Goal: Information Seeking & Learning: Learn about a topic

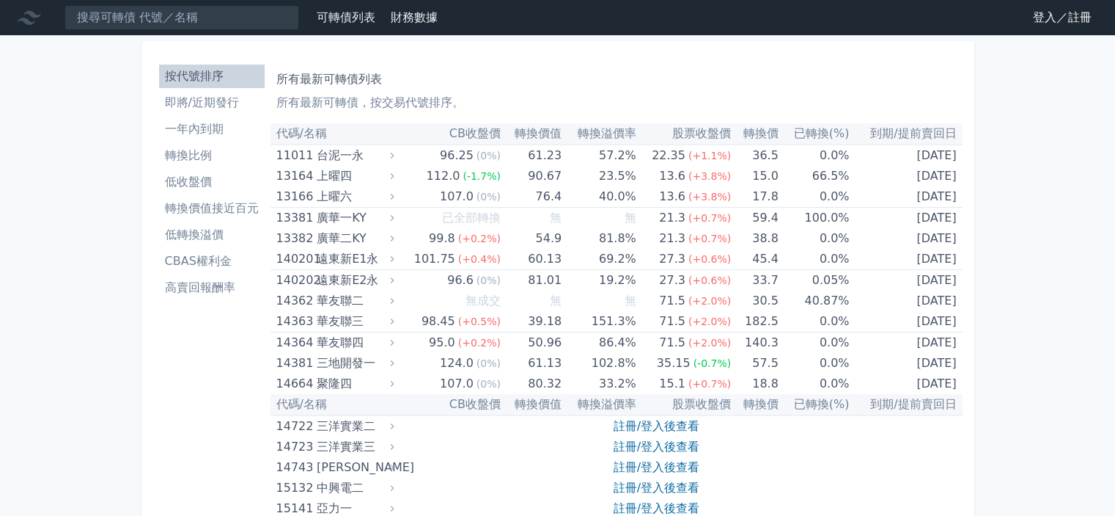
click at [1036, 23] on link "登入／註冊" at bounding box center [1063, 17] width 82 height 23
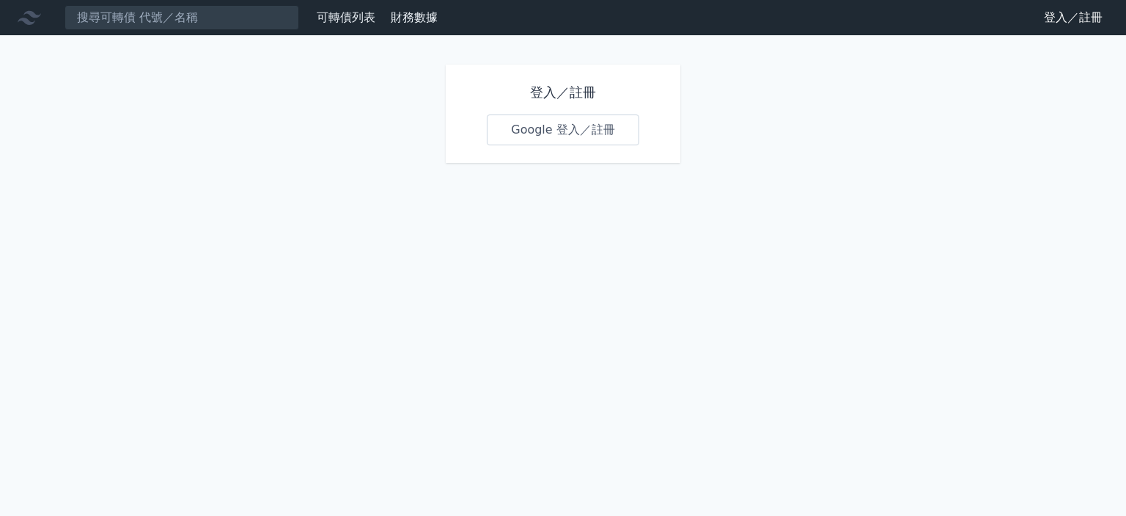
click at [546, 133] on link "Google 登入／註冊" at bounding box center [563, 129] width 153 height 31
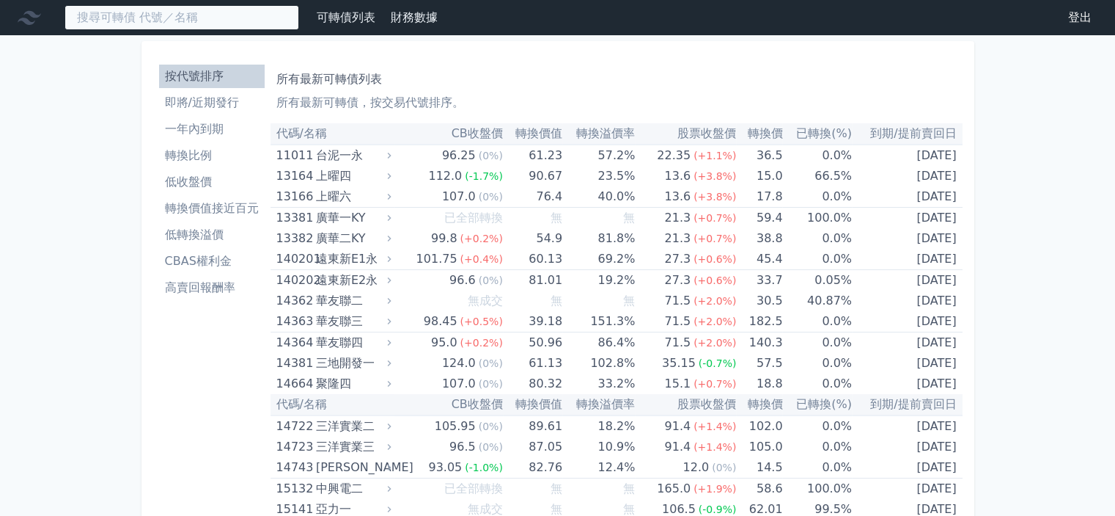
click at [197, 18] on input at bounding box center [182, 17] width 235 height 25
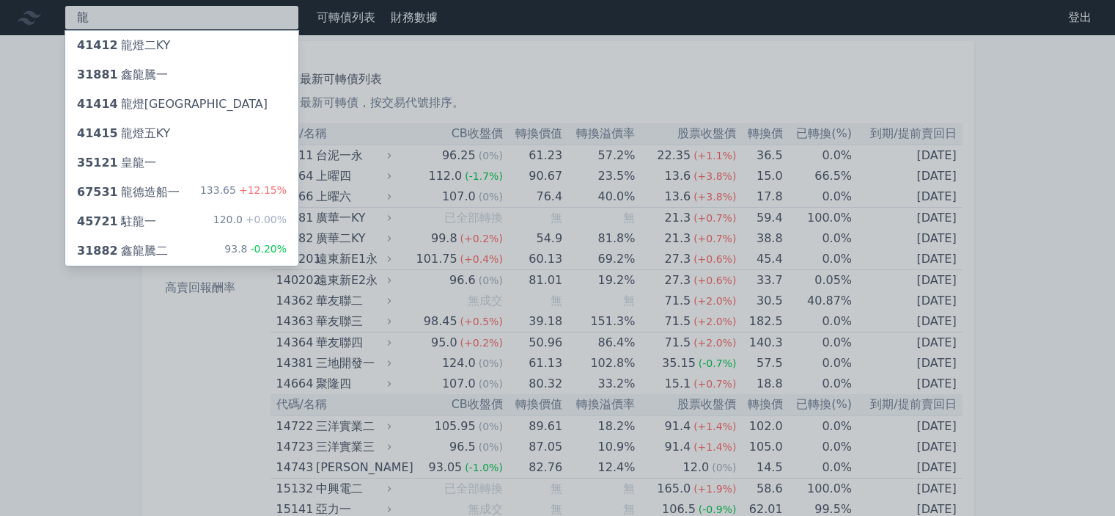
type input "龍"
click at [175, 199] on div "67531 龍德造船一 133.65 +12.15%" at bounding box center [181, 191] width 233 height 29
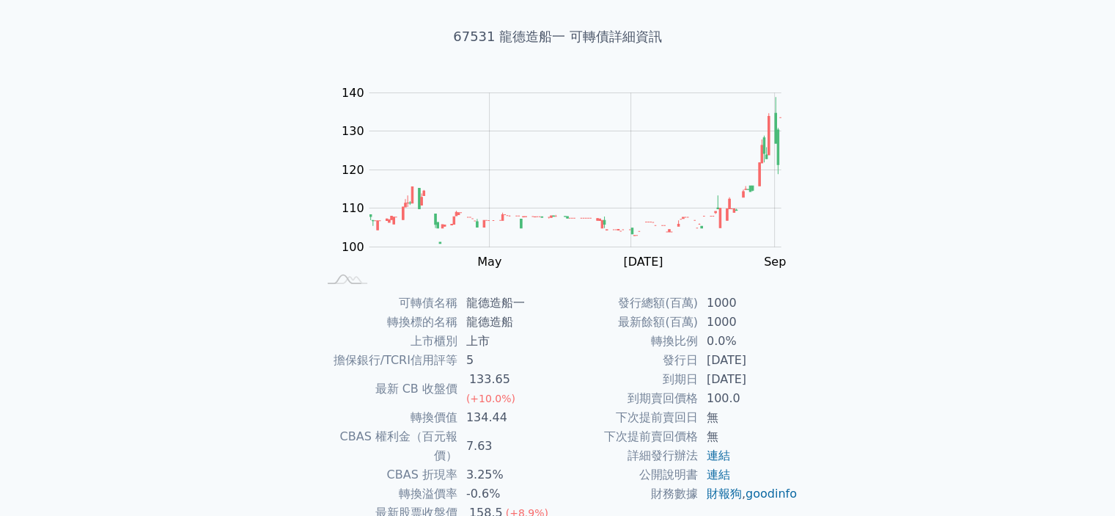
scroll to position [147, 0]
